Goal: Book appointment/travel/reservation

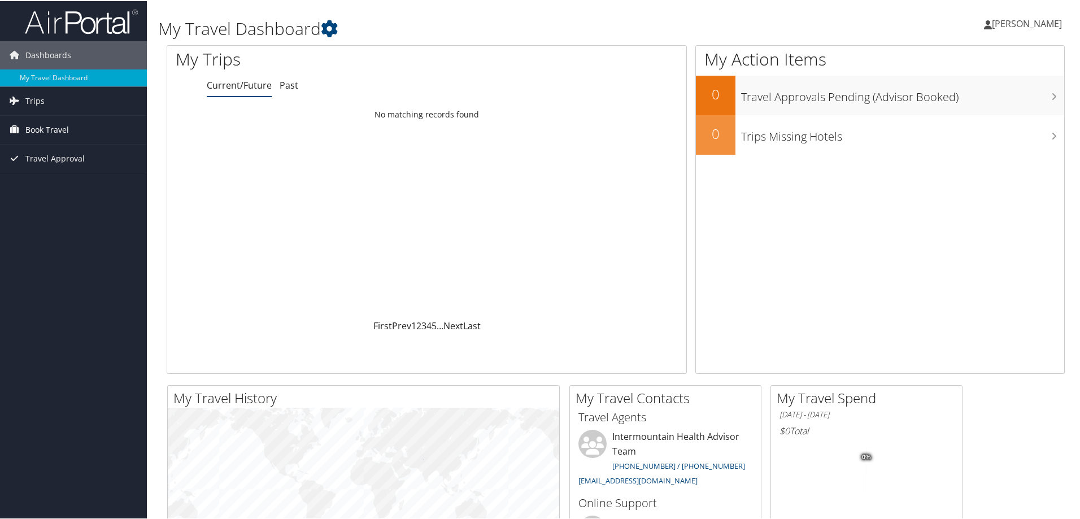
click at [40, 123] on span "Book Travel" at bounding box center [47, 129] width 44 height 28
click at [53, 181] on link "Book/Manage Online Trips" at bounding box center [73, 185] width 147 height 17
